Goal: Find specific page/section

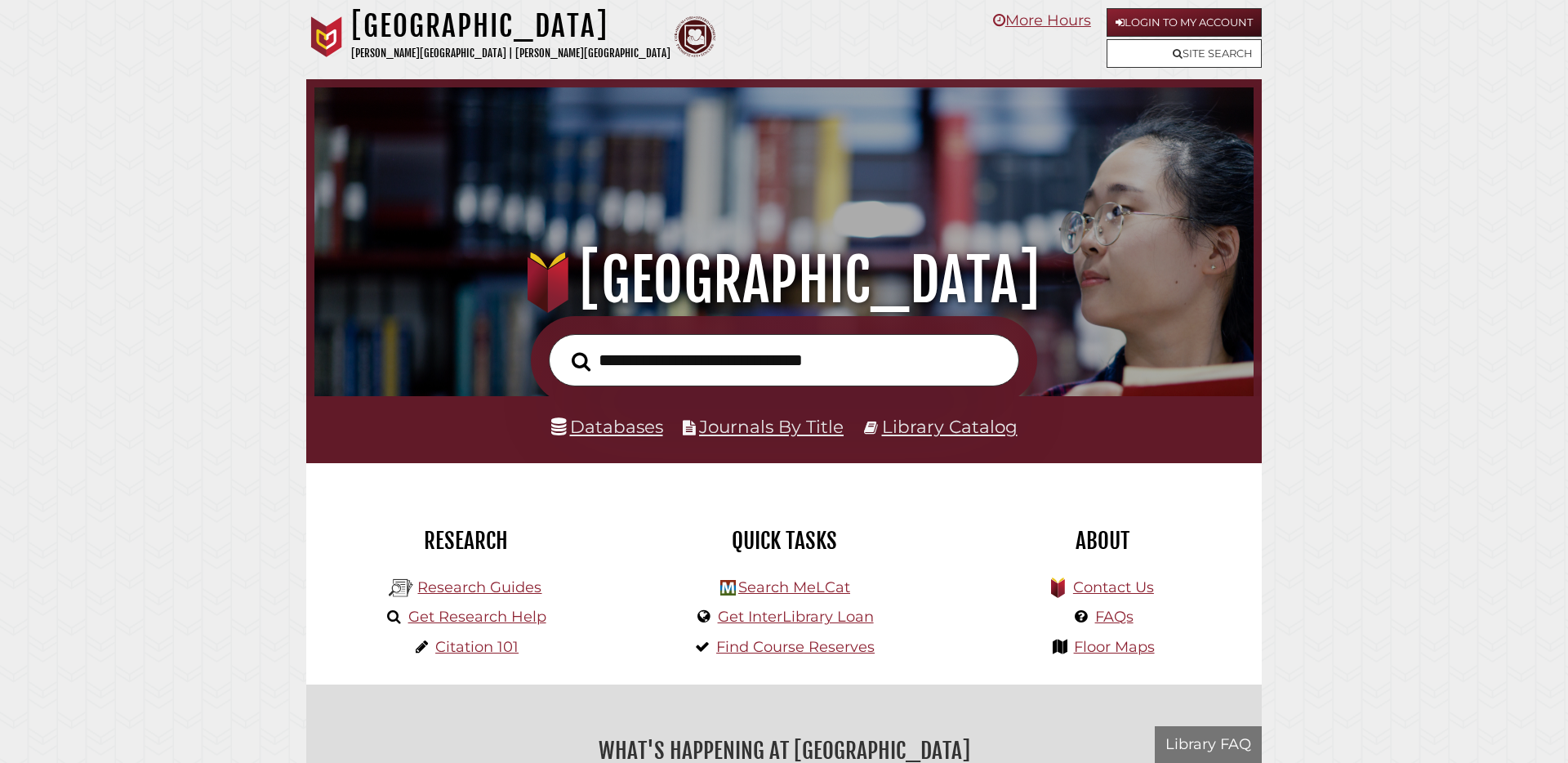
scroll to position [310, 932]
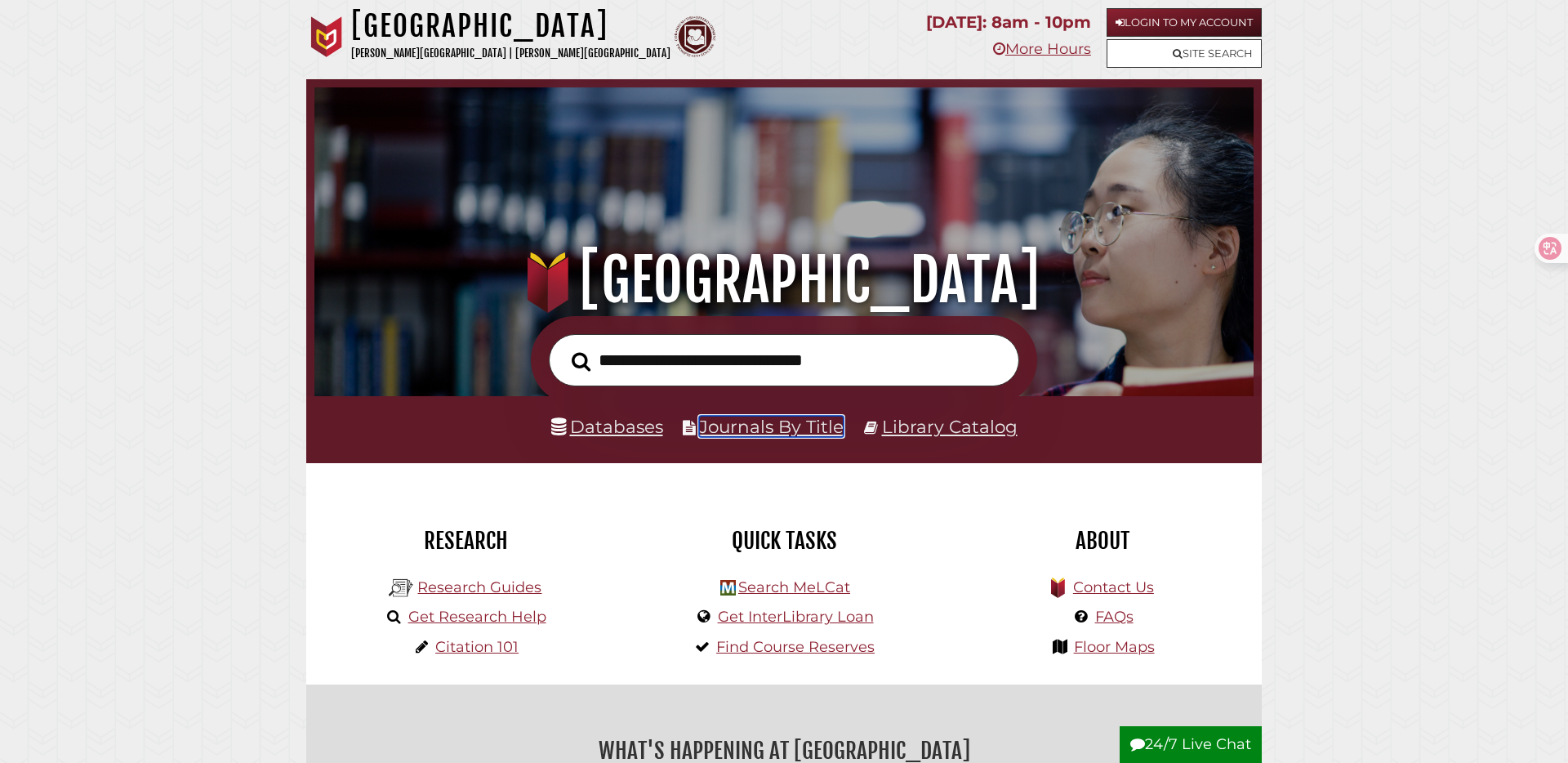
click at [733, 436] on link "Journals By Title" at bounding box center [771, 426] width 144 height 21
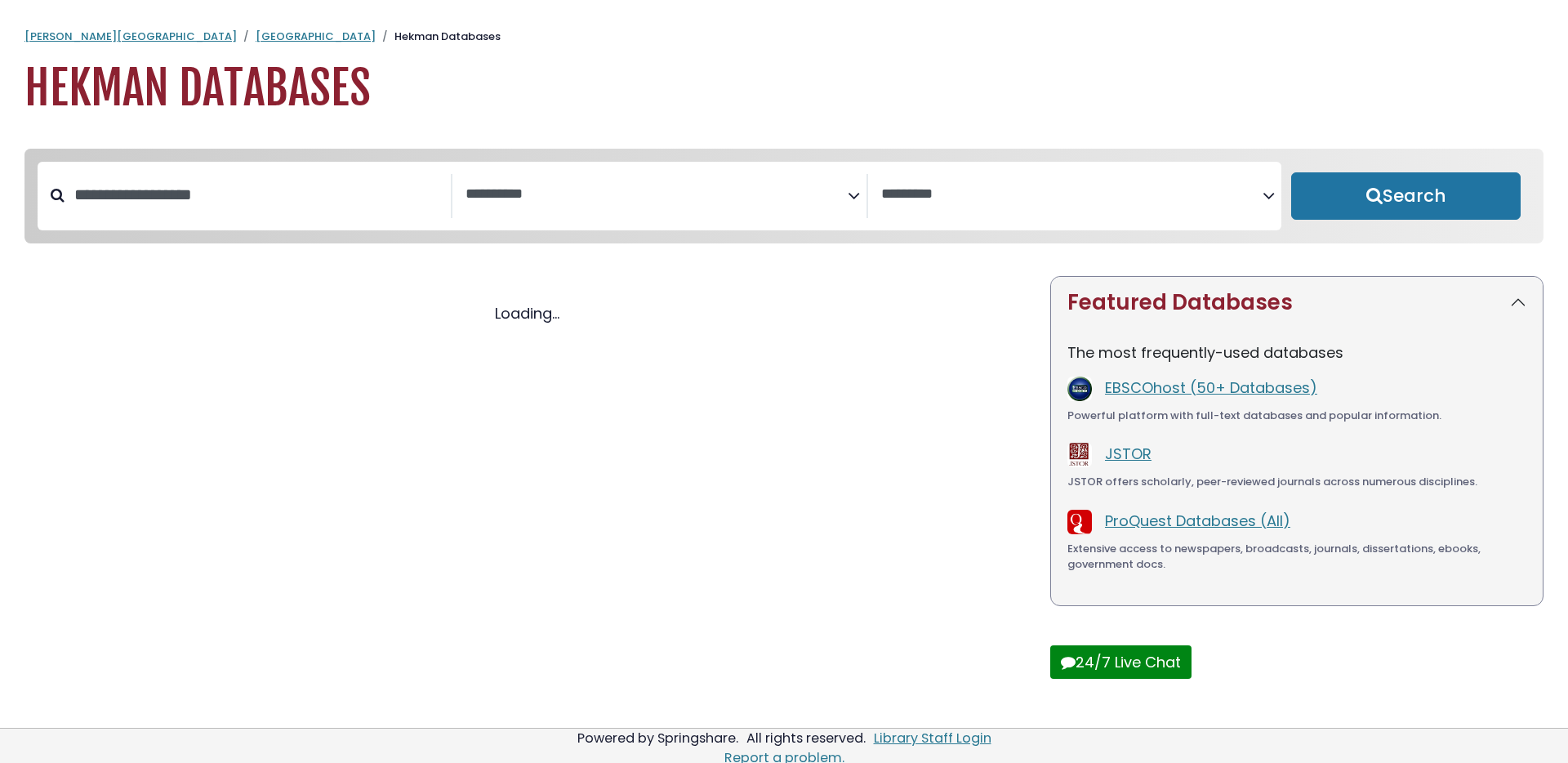
select select "Database Subject Filter"
select select "Database Vendors Filter"
select select "Database Subject Filter"
select select "Database Vendors Filter"
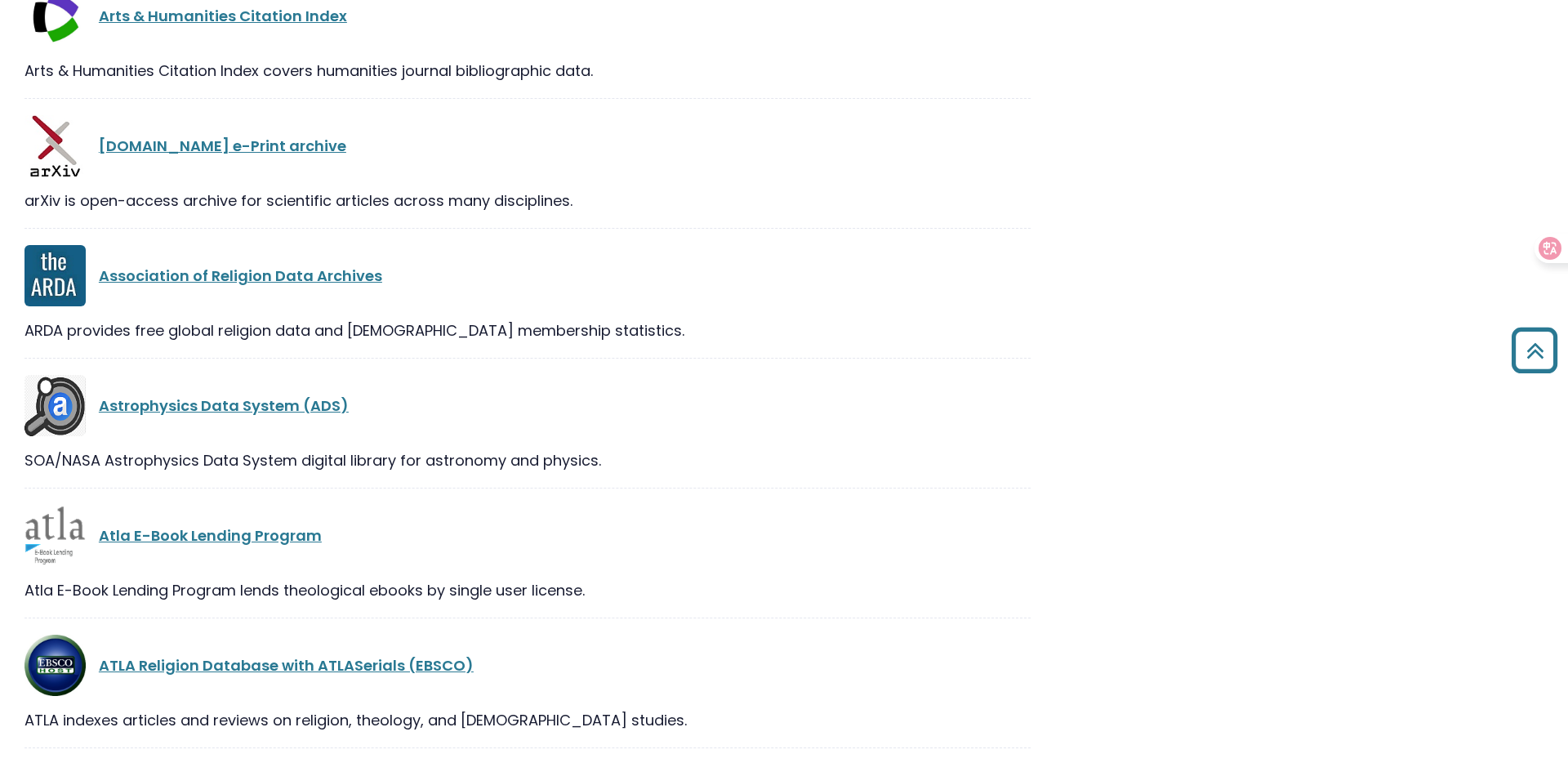
scroll to position [3798, 0]
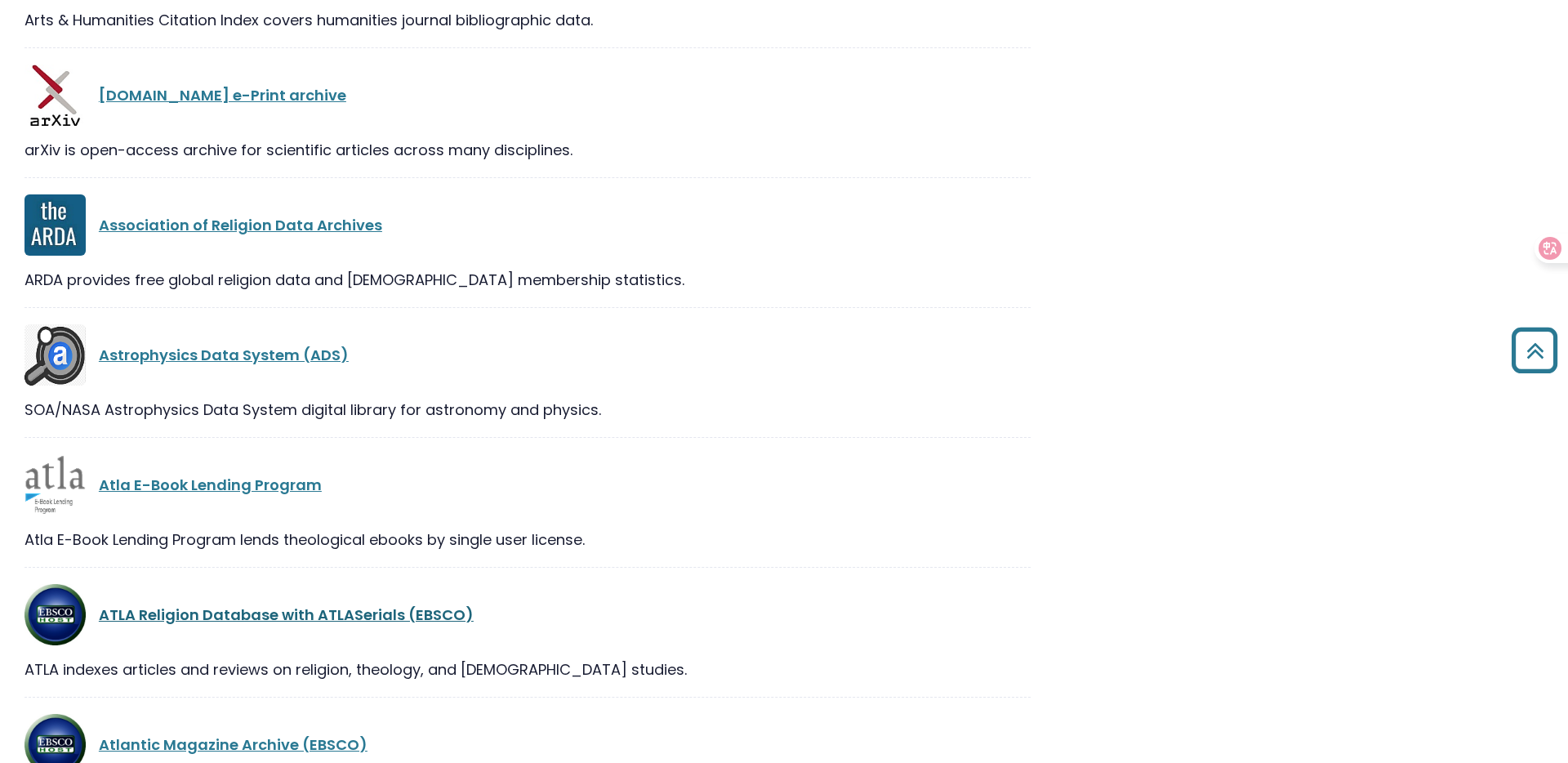
click at [423, 614] on link "ATLA Religion Database with ATLASerials (EBSCO)" at bounding box center [286, 614] width 375 height 20
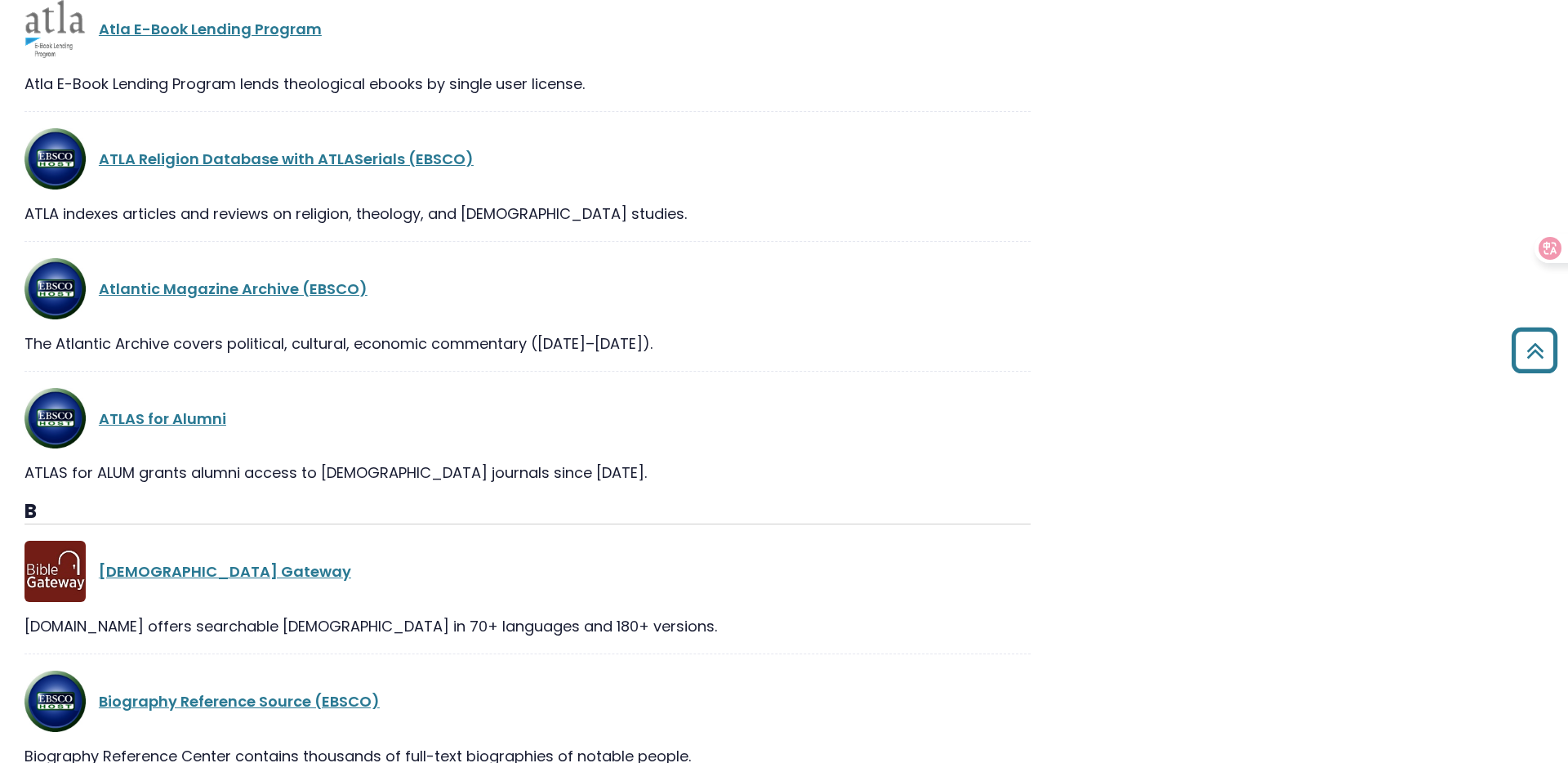
scroll to position [4405, 0]
